Goal: Transaction & Acquisition: Obtain resource

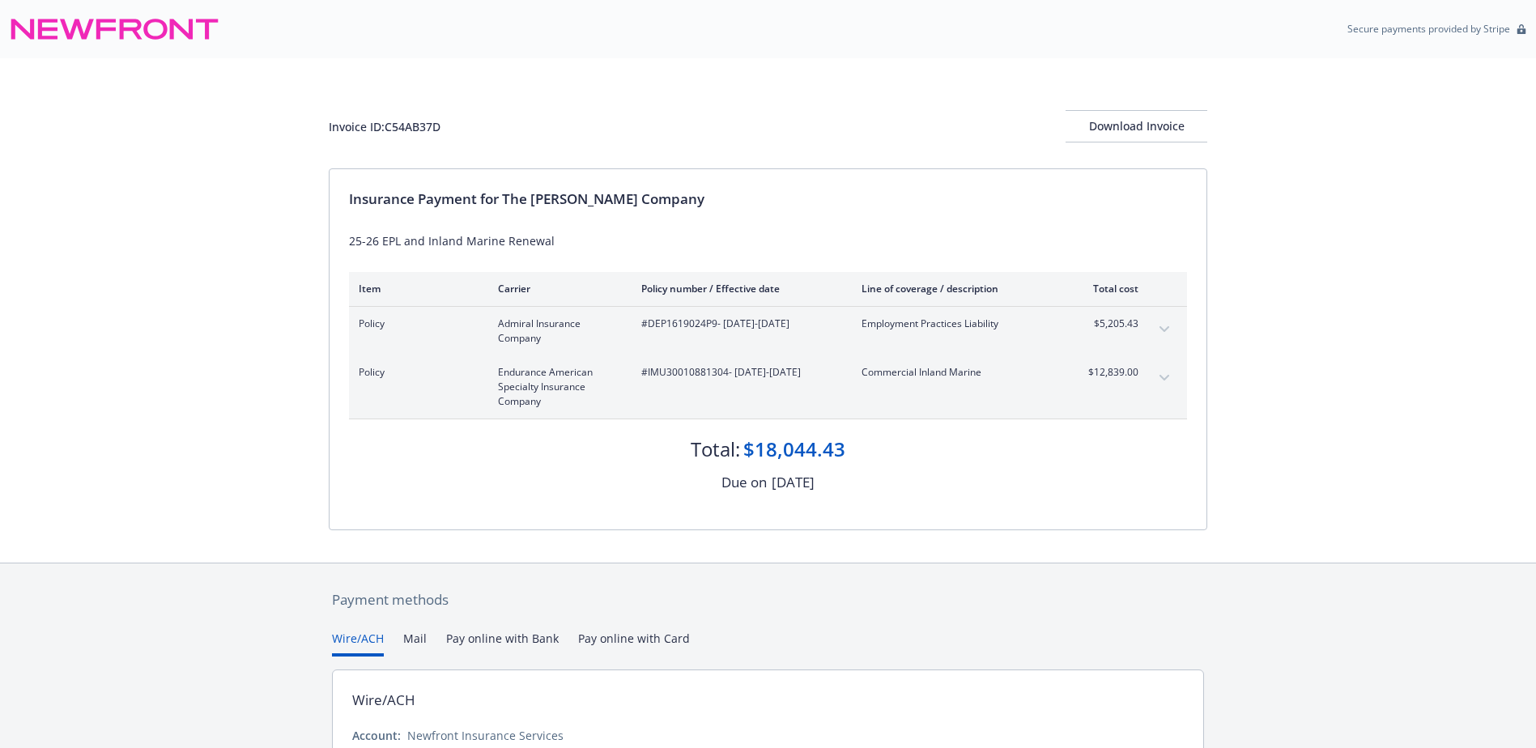
click at [1166, 329] on icon "expand content" at bounding box center [1164, 329] width 10 height 6
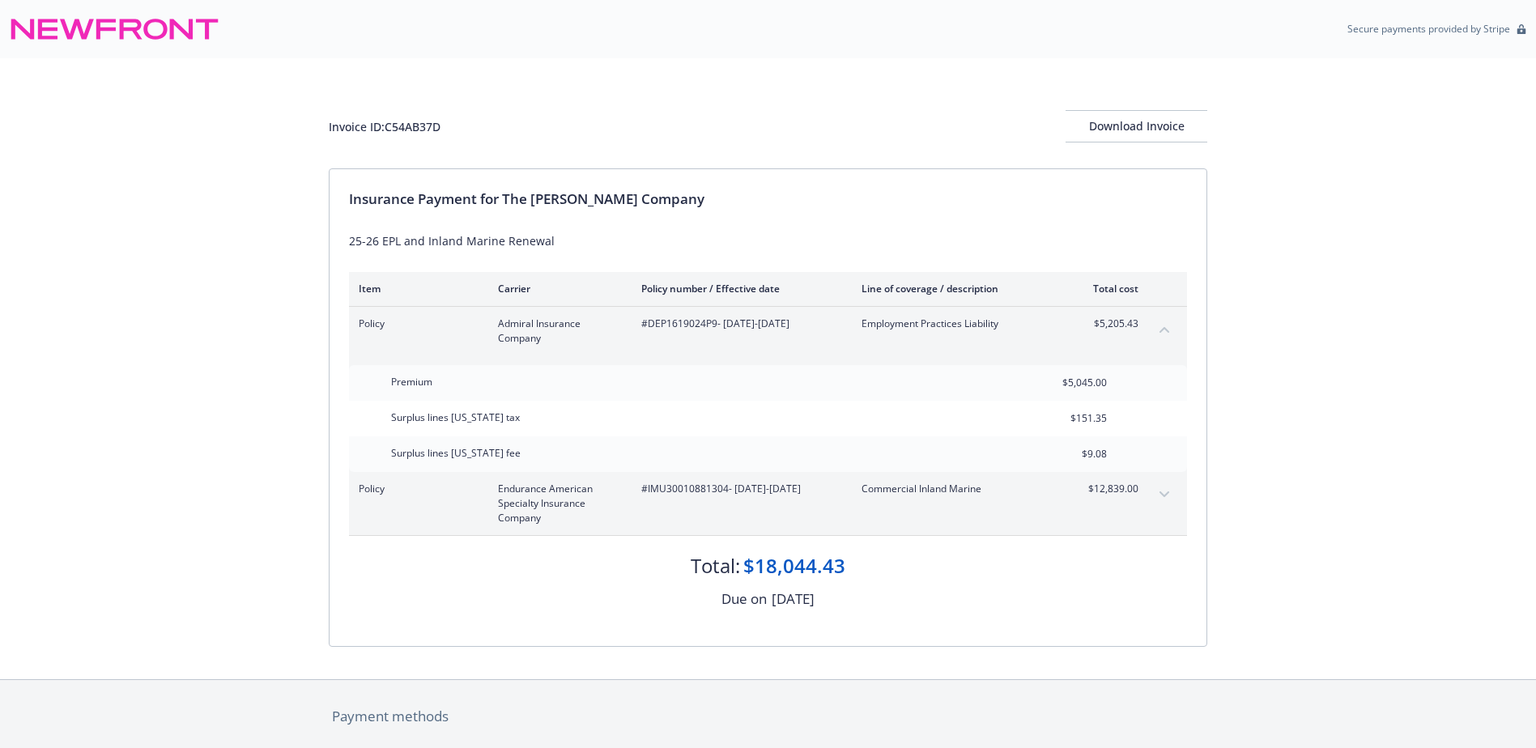
click at [1166, 329] on icon "collapse content" at bounding box center [1164, 330] width 10 height 6
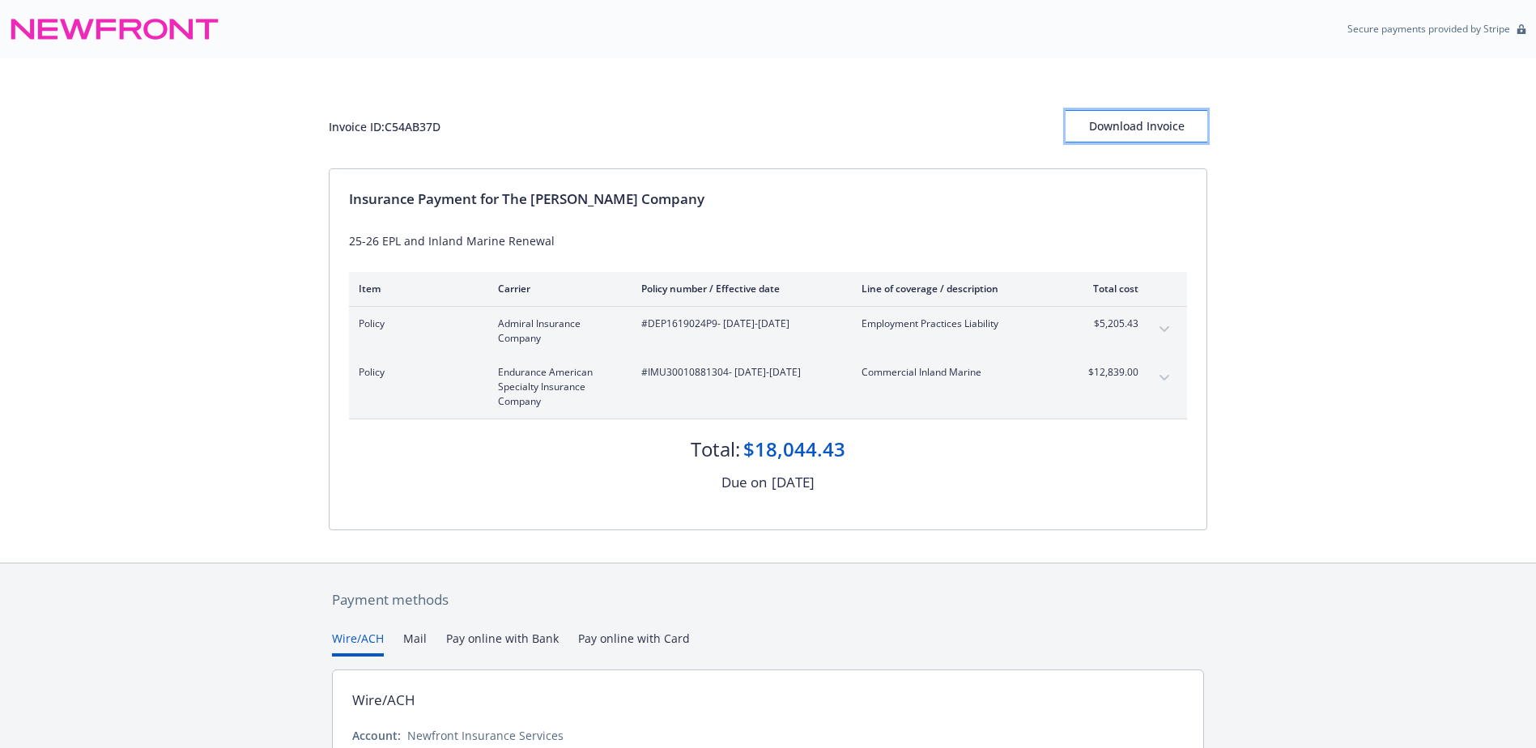
click at [1162, 132] on div "Download Invoice" at bounding box center [1136, 126] width 142 height 31
click at [1175, 330] on button "expand content" at bounding box center [1164, 329] width 26 height 26
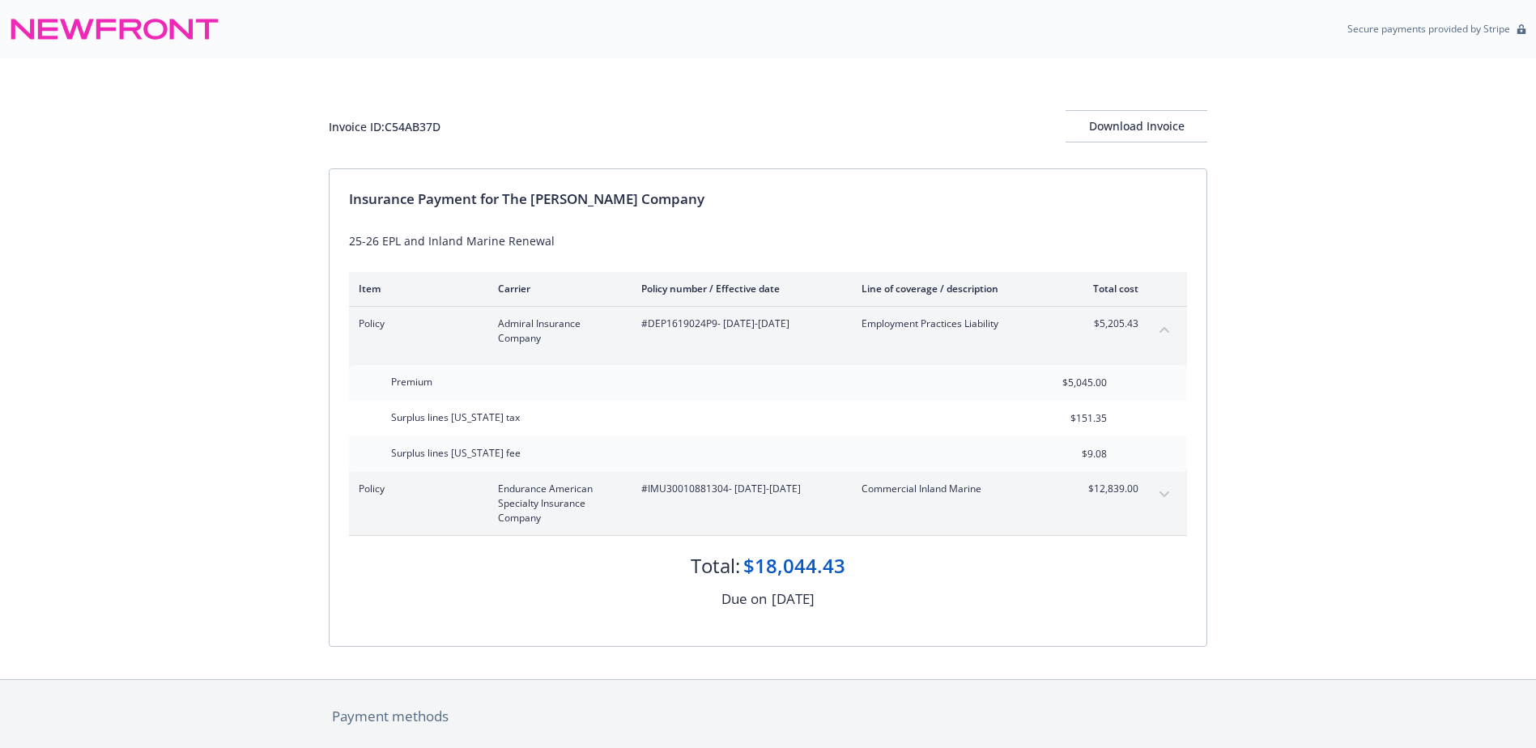
click at [1161, 492] on icon "expand content" at bounding box center [1164, 494] width 10 height 6
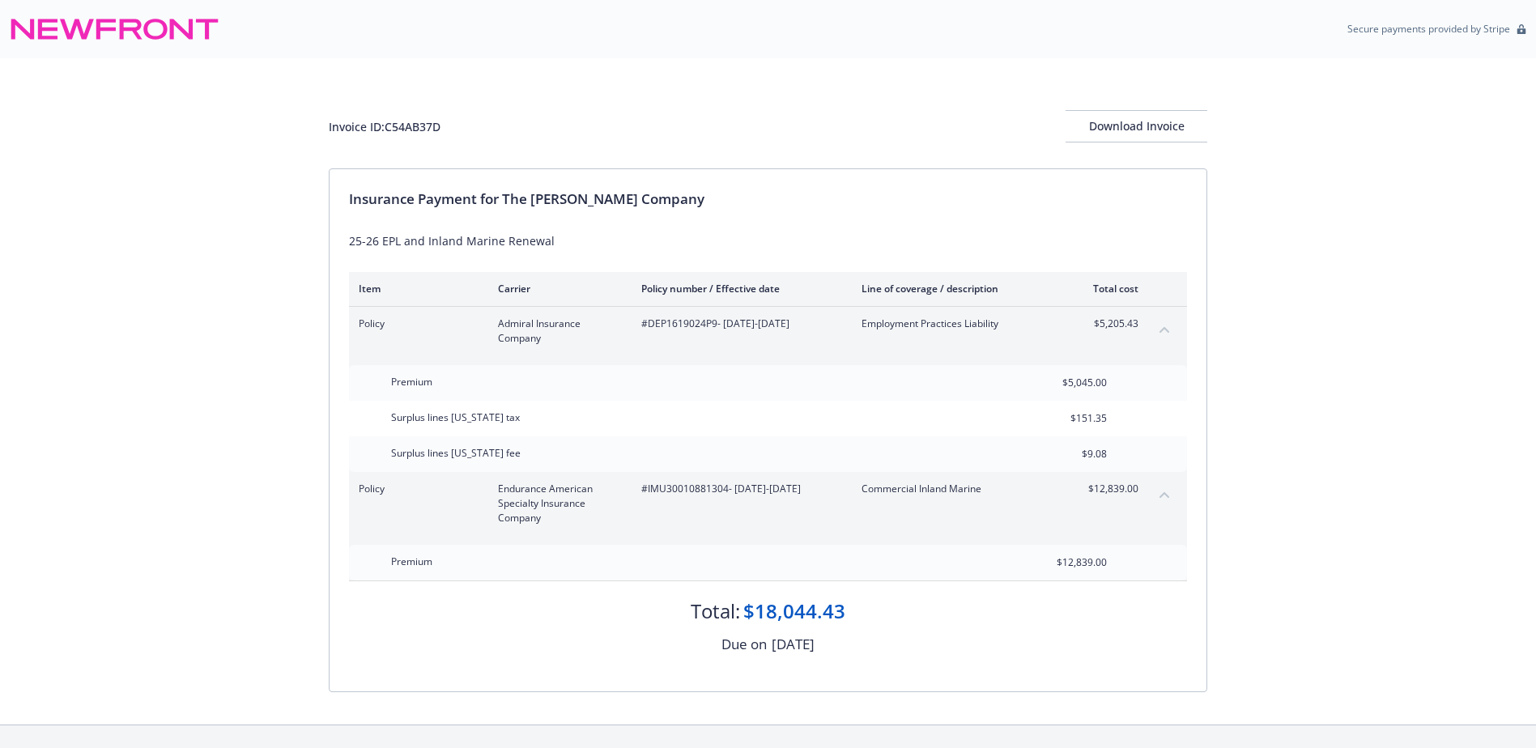
click at [1166, 326] on icon "collapse content" at bounding box center [1164, 329] width 10 height 6
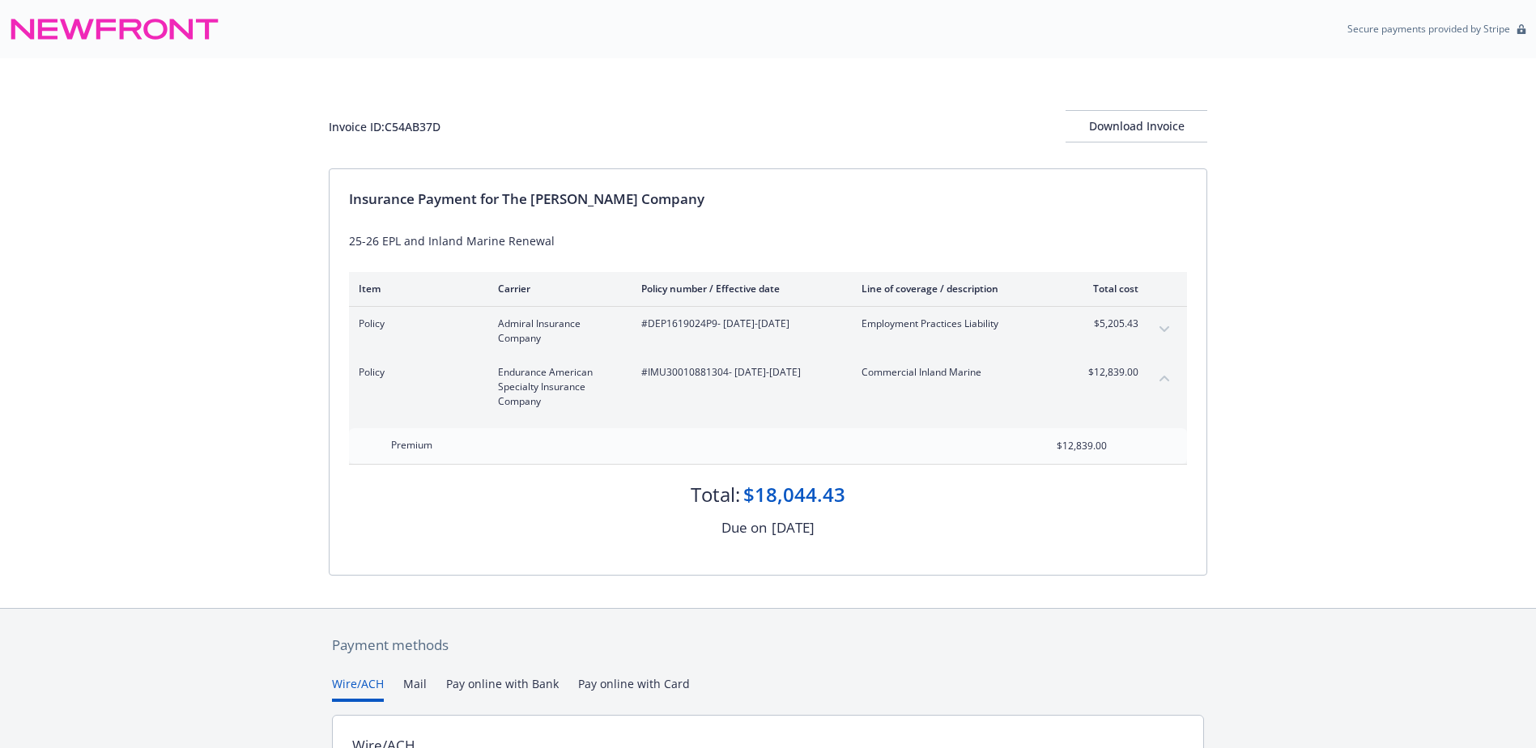
click at [1167, 380] on icon "collapse content" at bounding box center [1164, 379] width 10 height 6
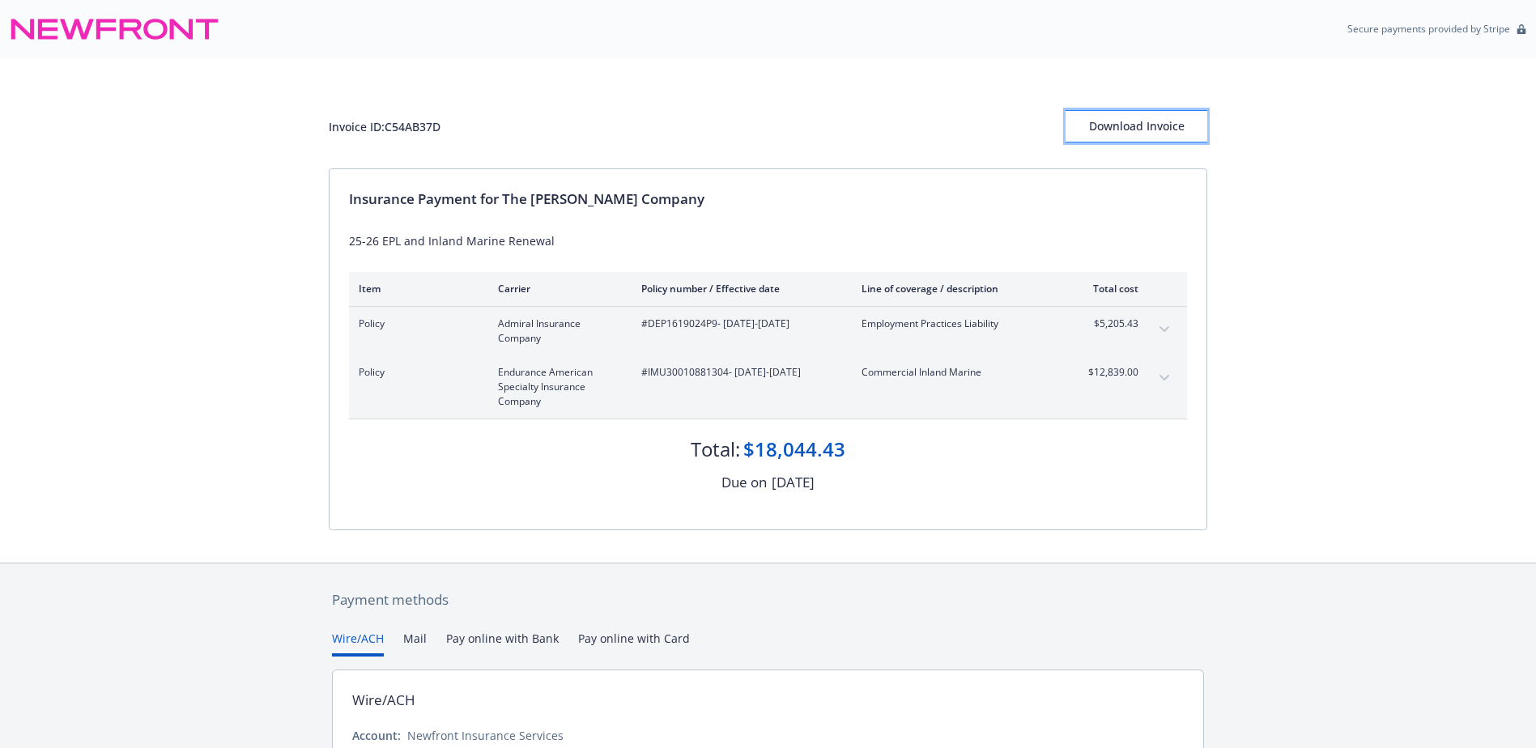
click at [1150, 119] on div "Download Invoice" at bounding box center [1136, 126] width 142 height 31
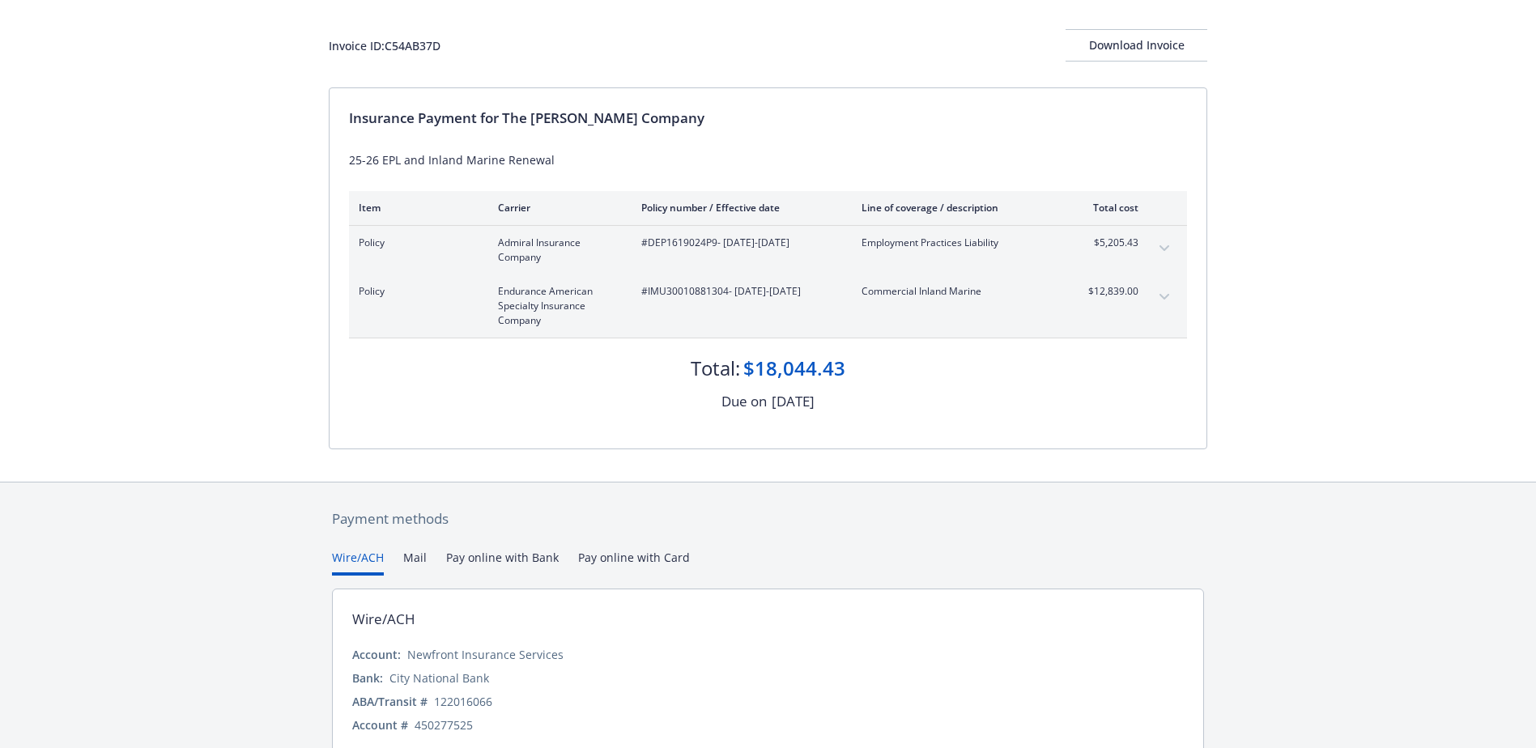
scroll to position [149, 0]
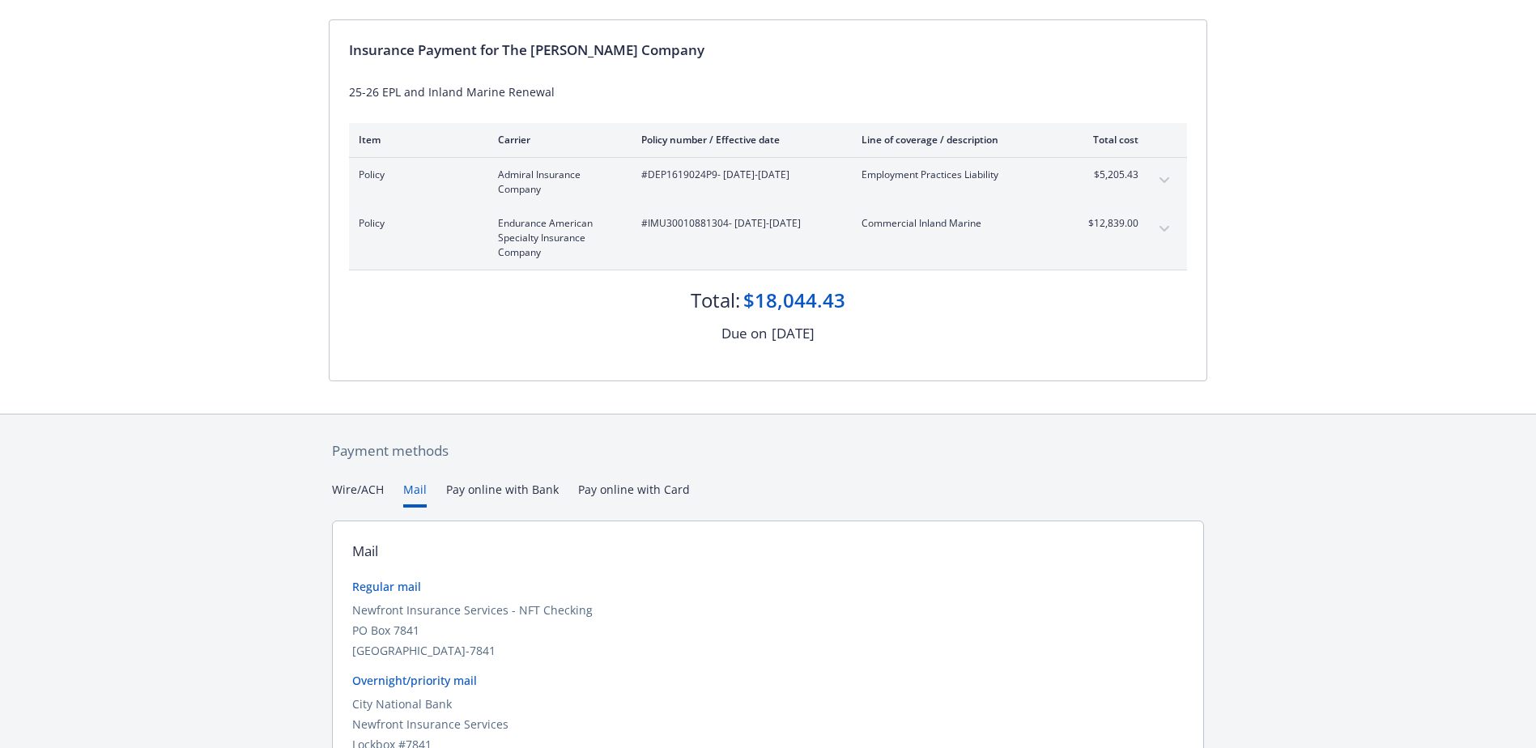
click at [419, 493] on button "Mail" at bounding box center [414, 494] width 23 height 27
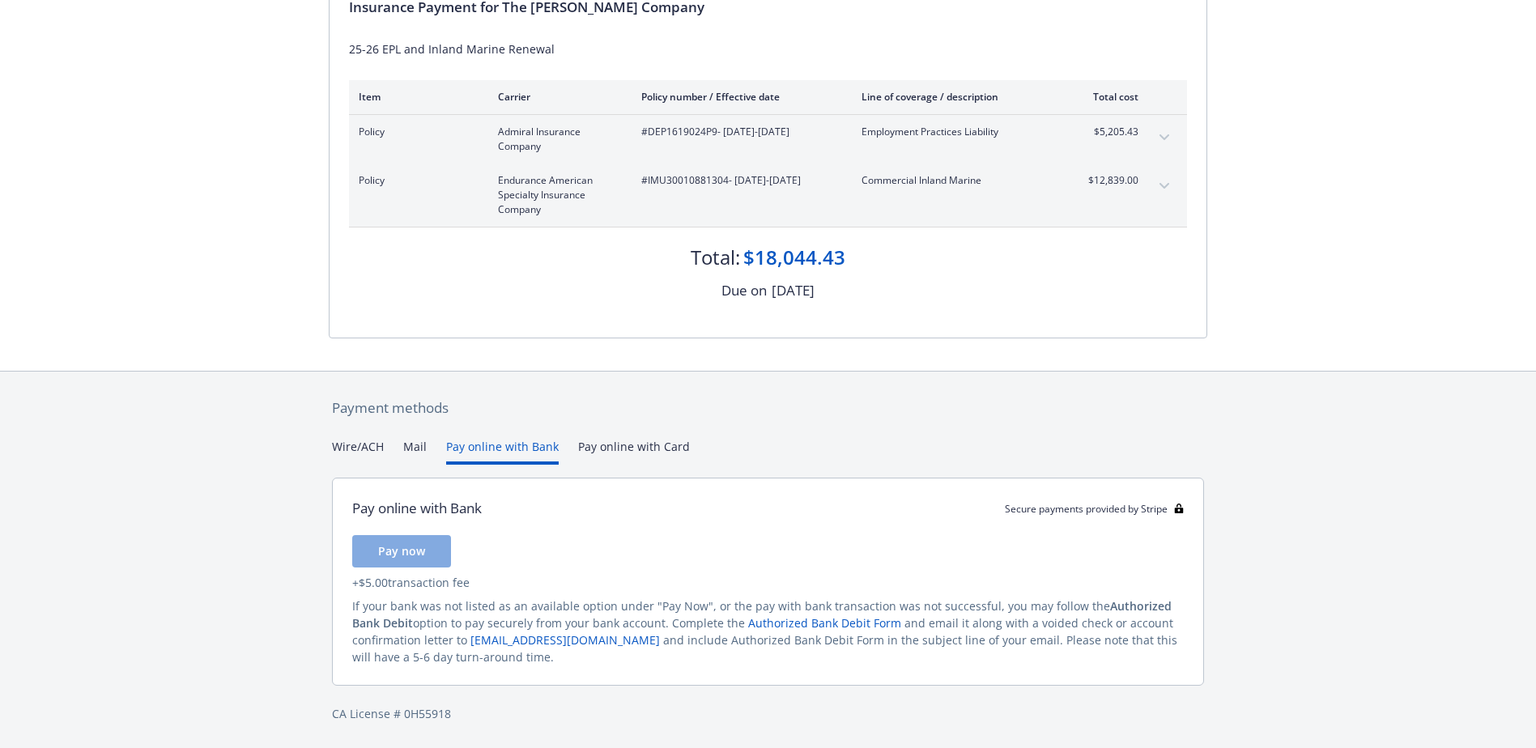
click at [474, 358] on div "Secure payments provided by Stripe Invoice ID: C54AB37D Download Invoice Insura…" at bounding box center [768, 278] width 1536 height 940
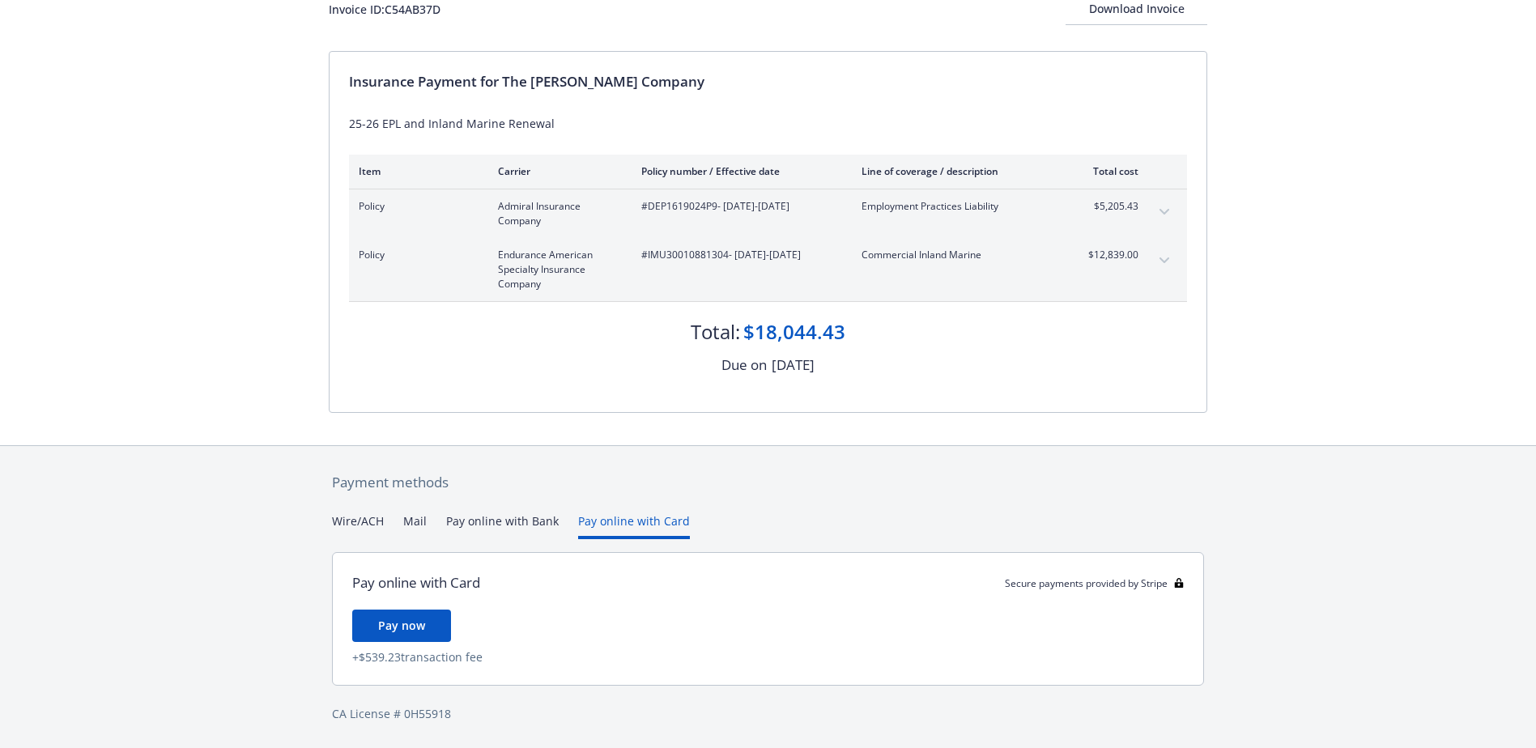
click at [622, 447] on div "Payment methods Wire/ACH Mail Pay online with Bank Pay online with Card Pay onl…" at bounding box center [768, 597] width 878 height 303
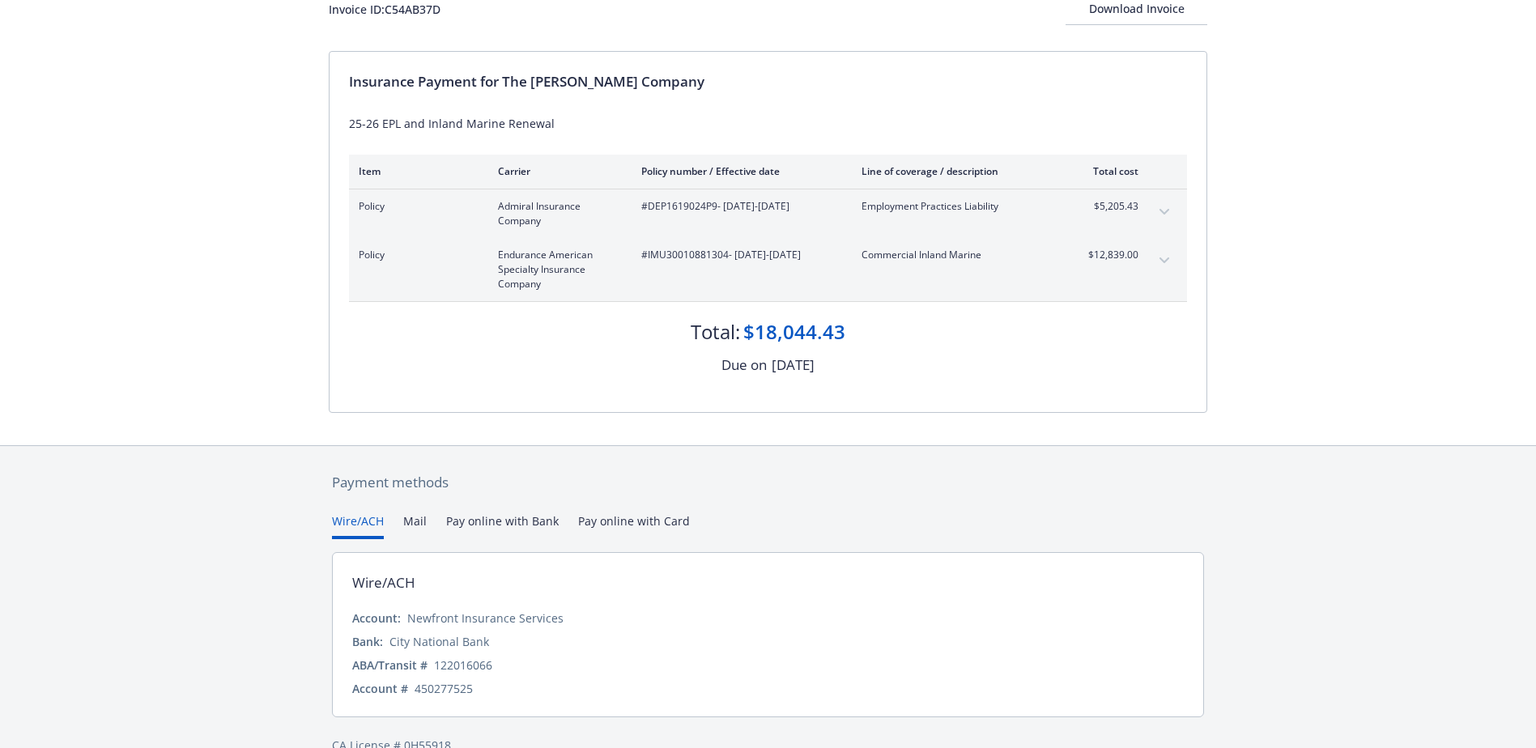
click at [360, 530] on button "Wire/ACH" at bounding box center [358, 525] width 52 height 27
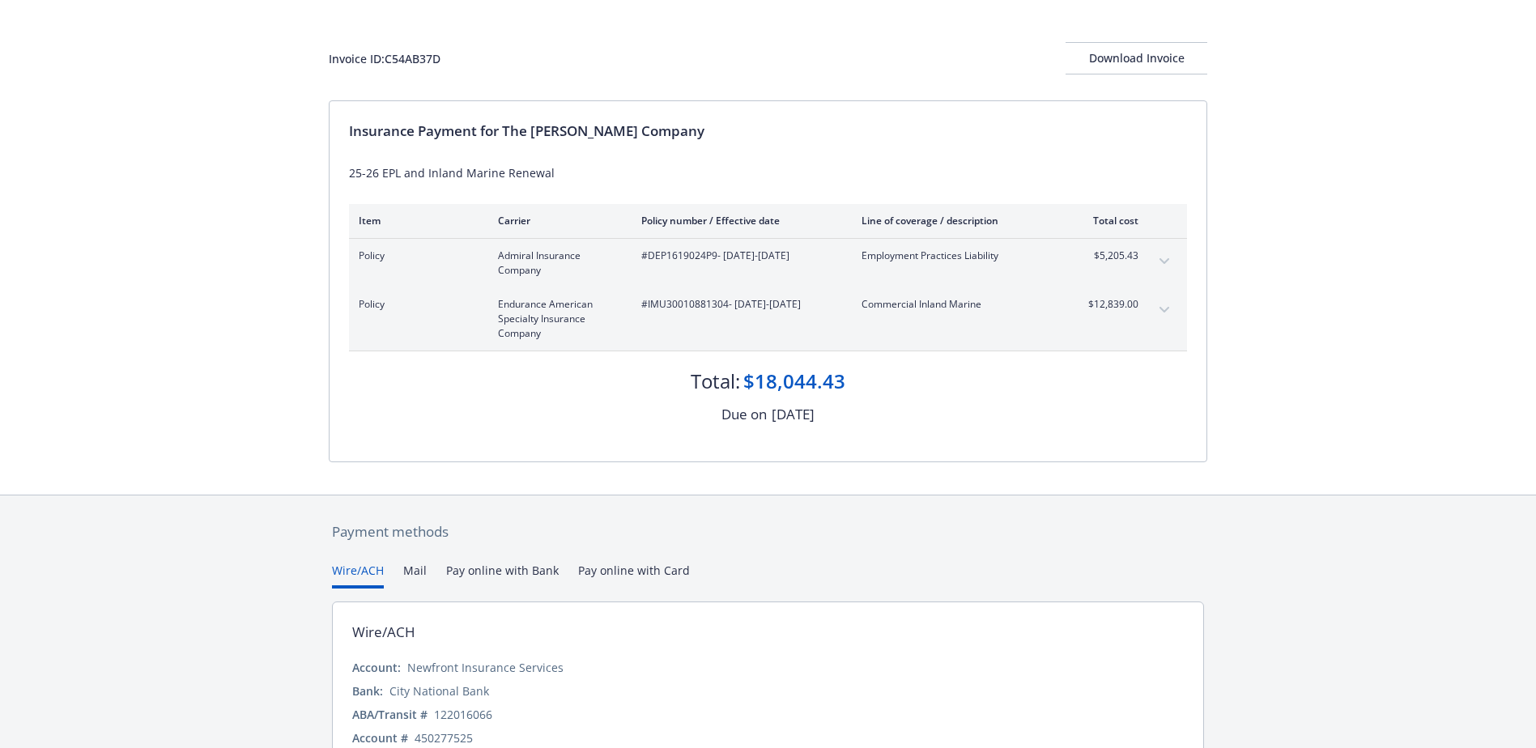
scroll to position [0, 0]
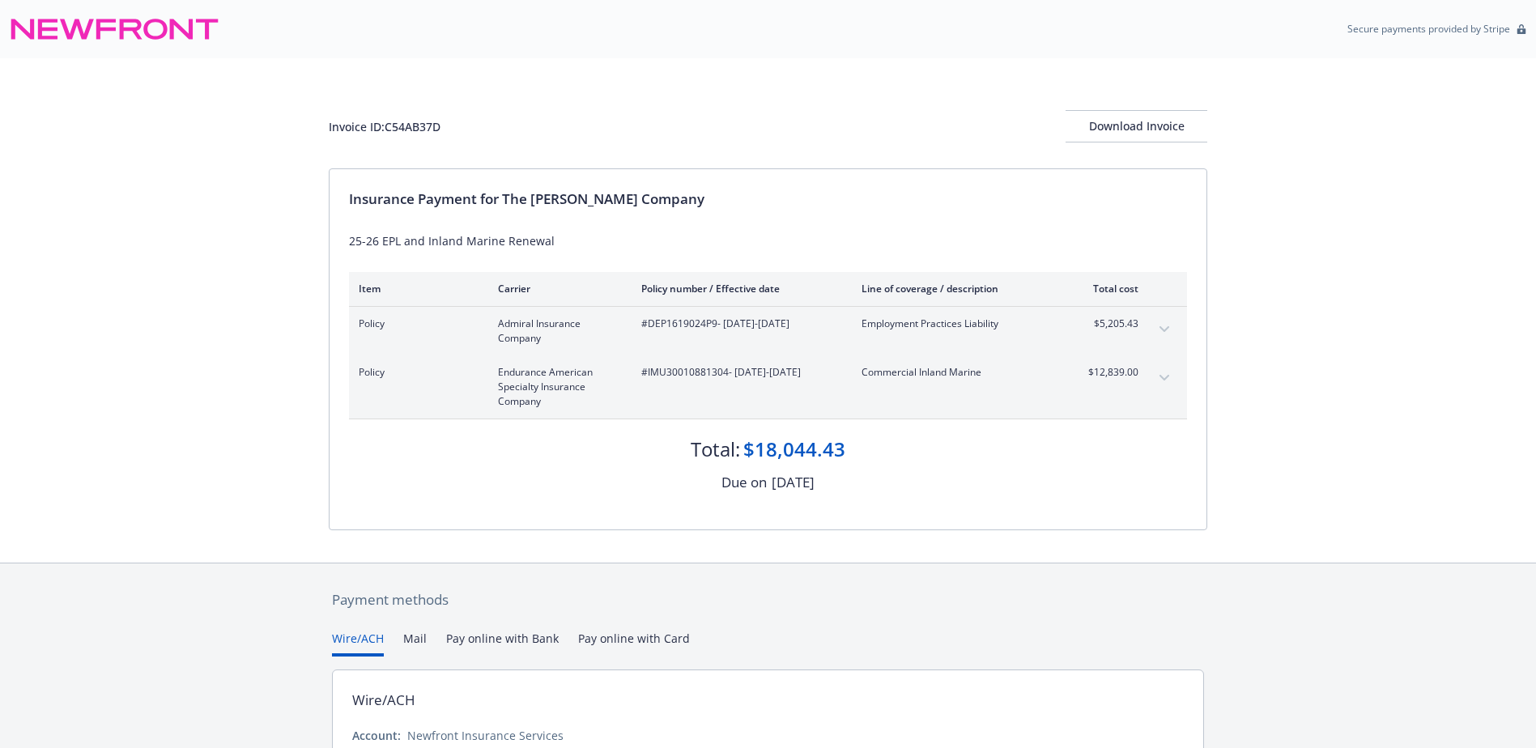
click at [1438, 430] on div "Invoice ID: C54AB37D Download Invoice Insurance Payment for The Capra Company 2…" at bounding box center [768, 310] width 1536 height 504
